Goal: Task Accomplishment & Management: Manage account settings

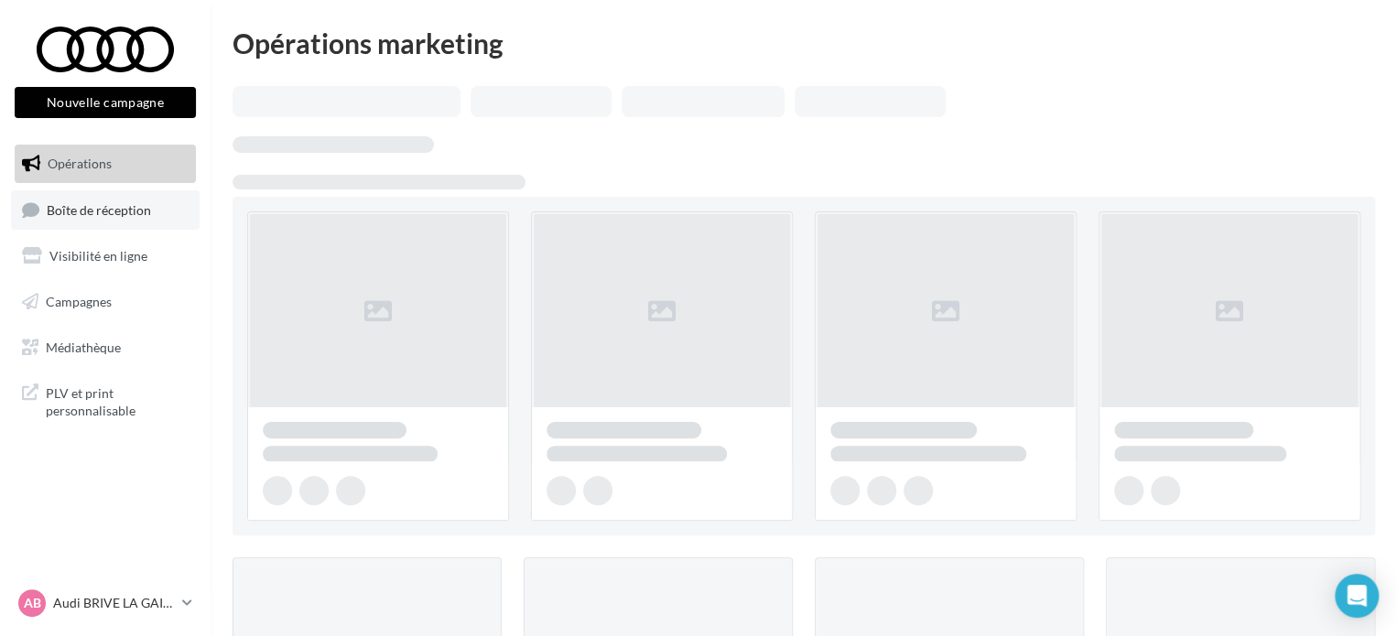
click at [122, 212] on span "Boîte de réception" at bounding box center [99, 209] width 104 height 16
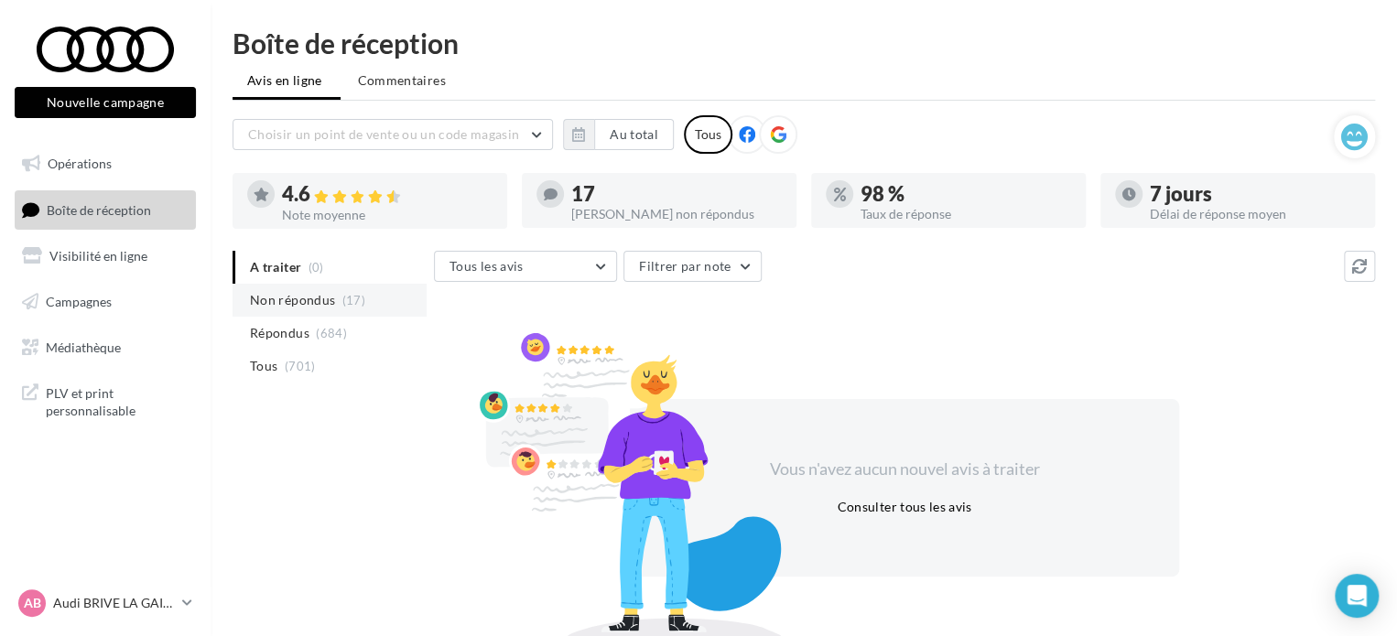
click at [301, 300] on span "Non répondus" at bounding box center [292, 300] width 85 height 18
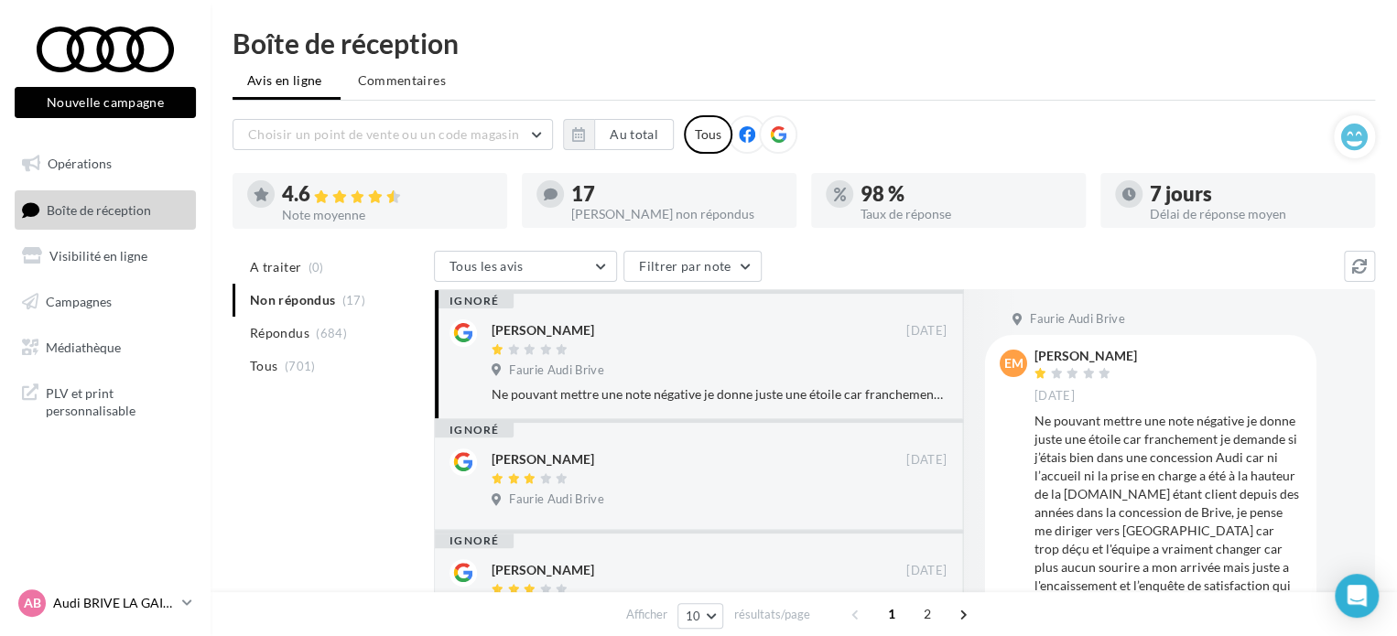
click at [179, 597] on link "AB Audi BRIVE LA GAILLARDE audi-briv-lab" at bounding box center [105, 603] width 181 height 35
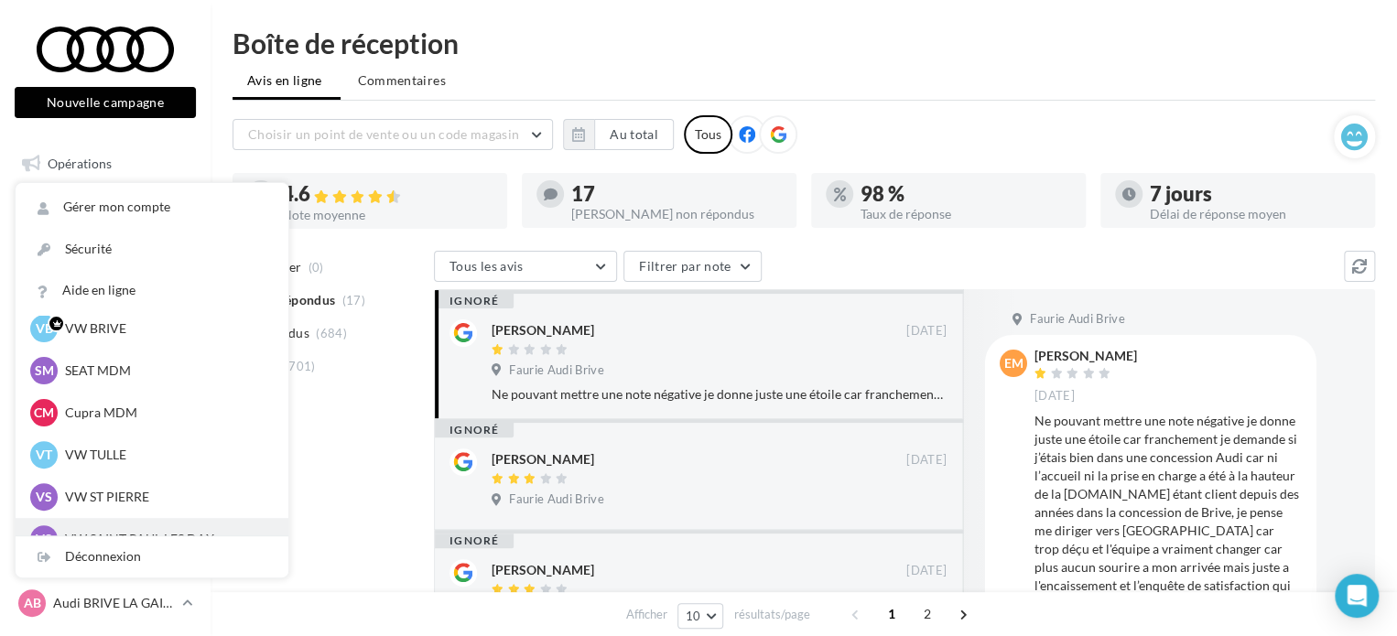
scroll to position [168, 0]
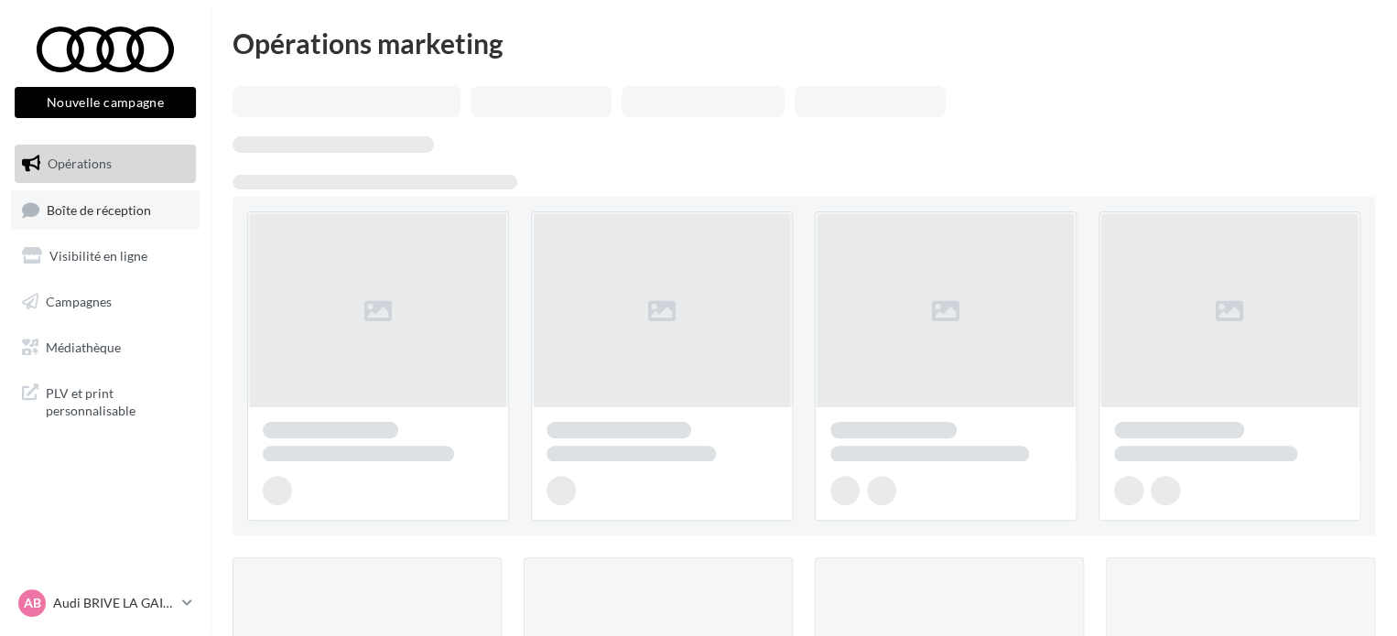
click at [84, 211] on span "Boîte de réception" at bounding box center [99, 209] width 104 height 16
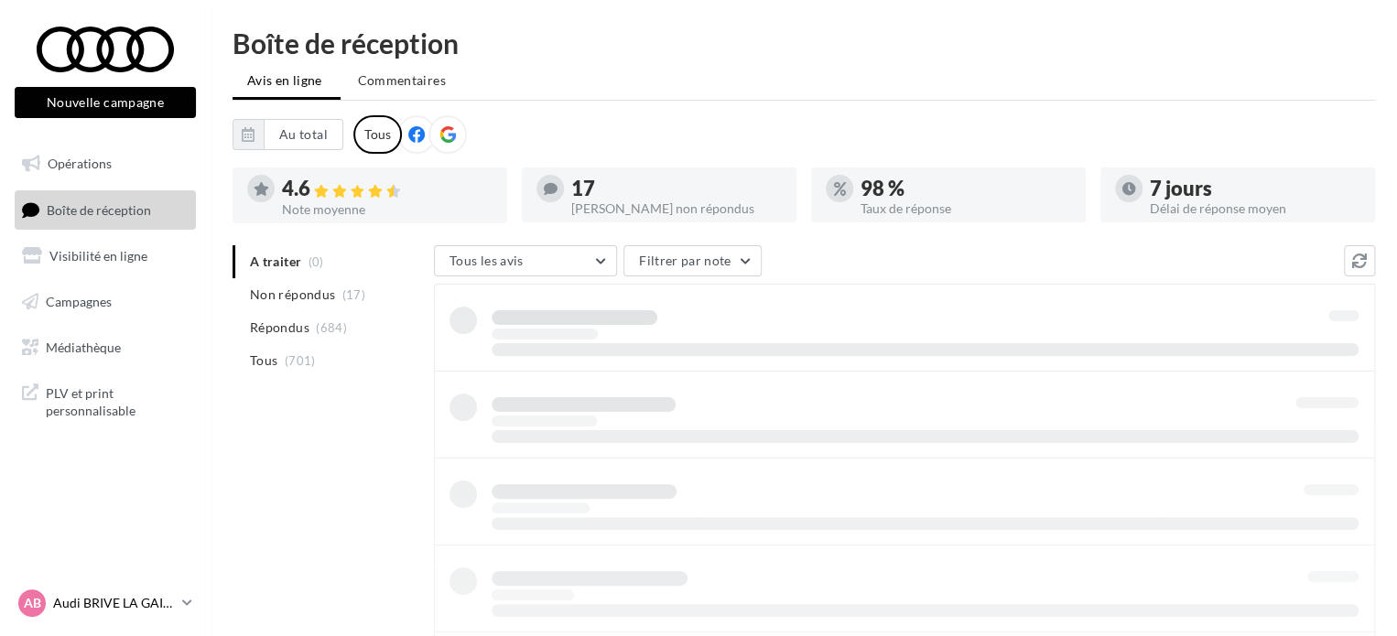
click at [150, 602] on p "Audi BRIVE LA GAILLARDE" at bounding box center [114, 603] width 122 height 18
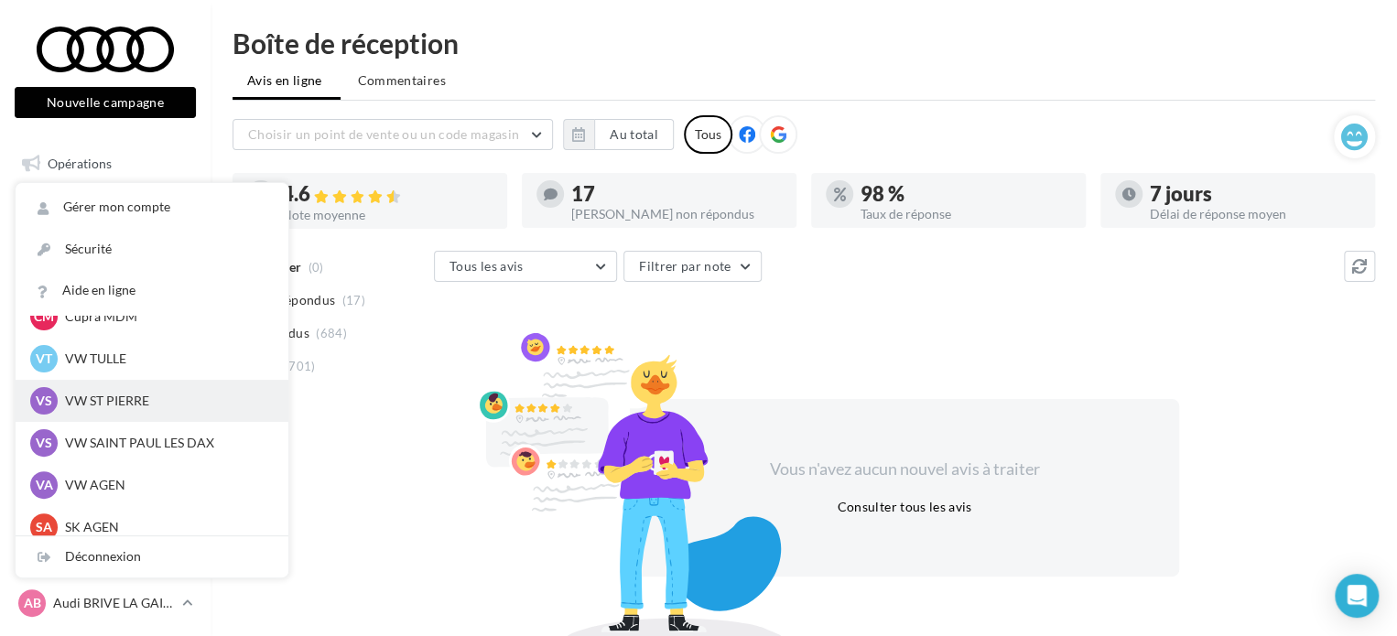
scroll to position [168, 0]
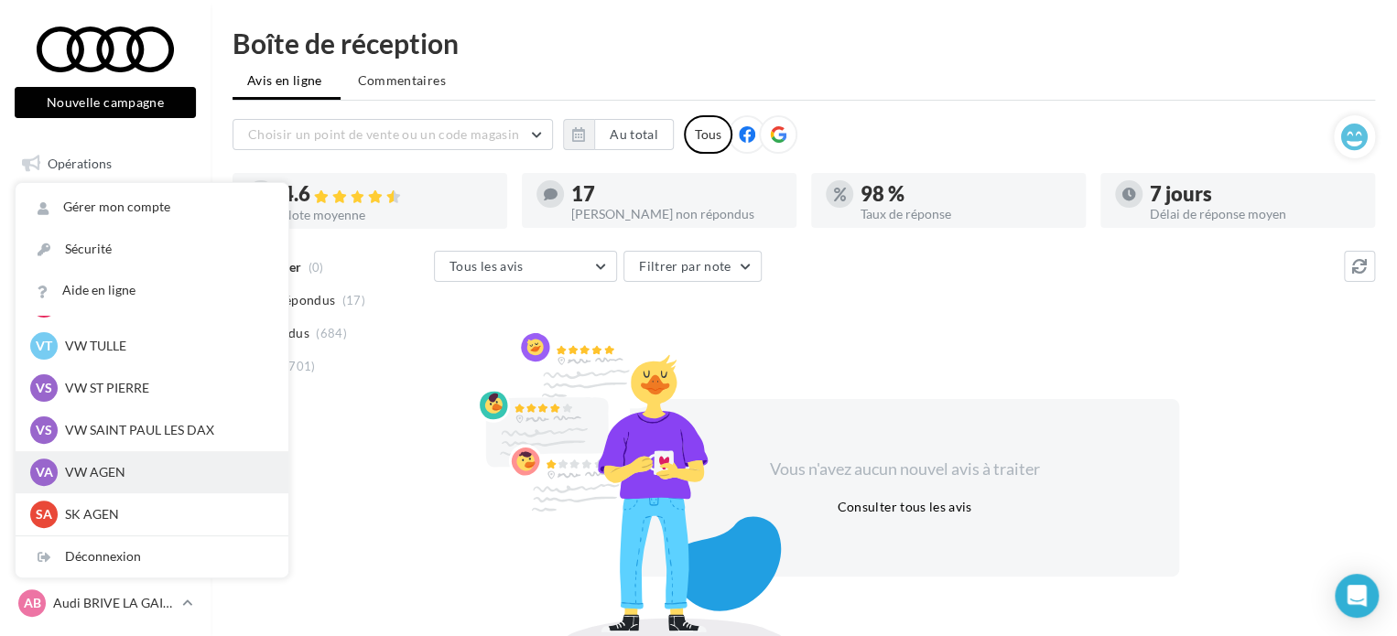
click at [121, 475] on p "VW AGEN" at bounding box center [165, 472] width 201 height 18
